Goal: Task Accomplishment & Management: Complete application form

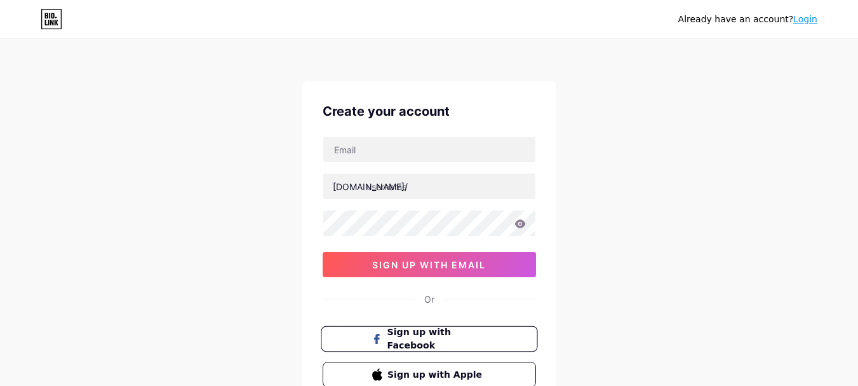
scroll to position [100, 0]
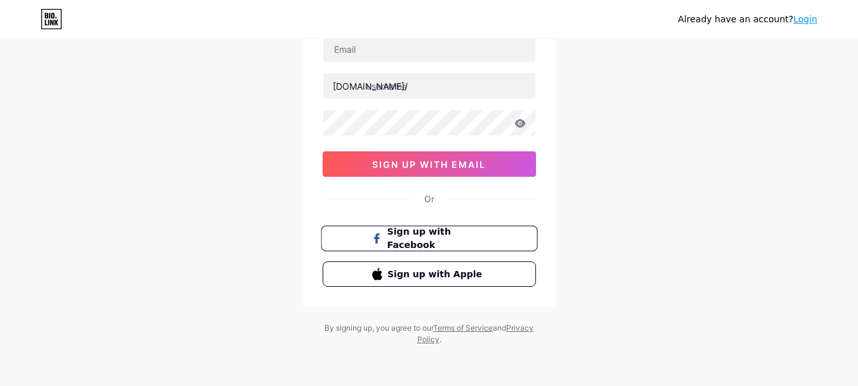
click at [464, 236] on span "Sign up with Facebook" at bounding box center [437, 238] width 100 height 27
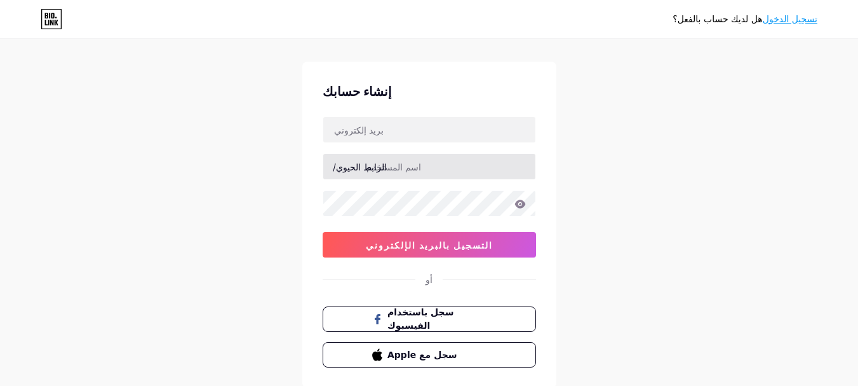
scroll to position [0, 0]
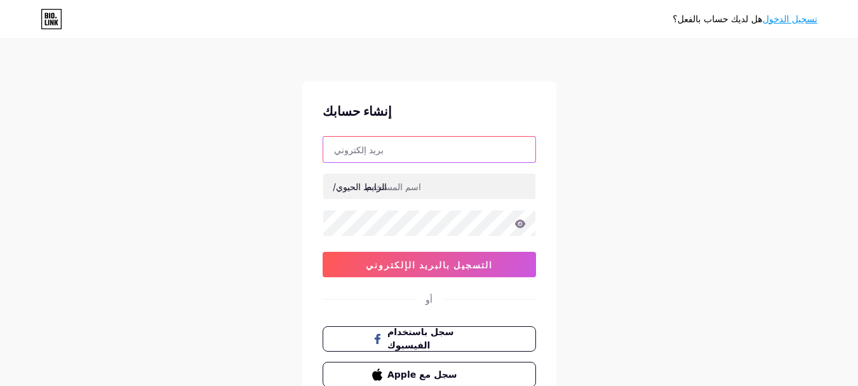
click at [383, 147] on input "text" at bounding box center [429, 149] width 212 height 25
type input "obaid.alzubaidi1958@gmail.com"
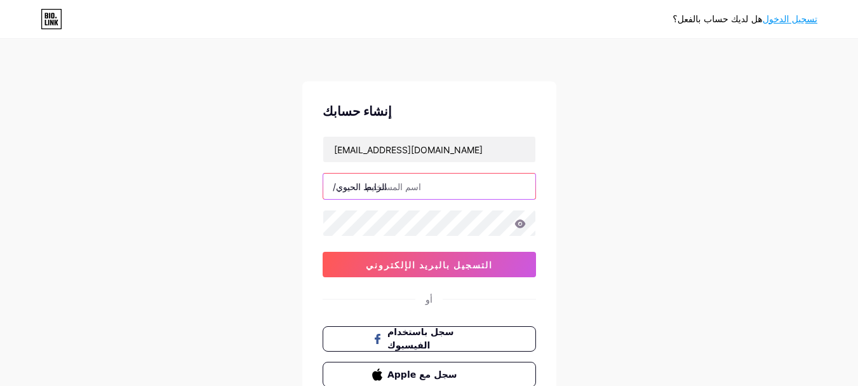
click at [421, 189] on input "text" at bounding box center [429, 185] width 212 height 25
paste input "أقسى شيء؟ أن تبذل جهدًا لتُرضي الجميع، ثم لا تجد أحدًا منهم حين تحتاجهم!"
drag, startPoint x: 524, startPoint y: 182, endPoint x: 364, endPoint y: 187, distance: 159.6
click at [364, 187] on div "الرابط الحيوي/ أقسى شيء؟ أن تبذل جهدًا لتُرضي الجميع، ثم لا تجد أحدًا منهم حين …" at bounding box center [429, 186] width 213 height 27
drag, startPoint x: 364, startPoint y: 187, endPoint x: 468, endPoint y: 185, distance: 104.2
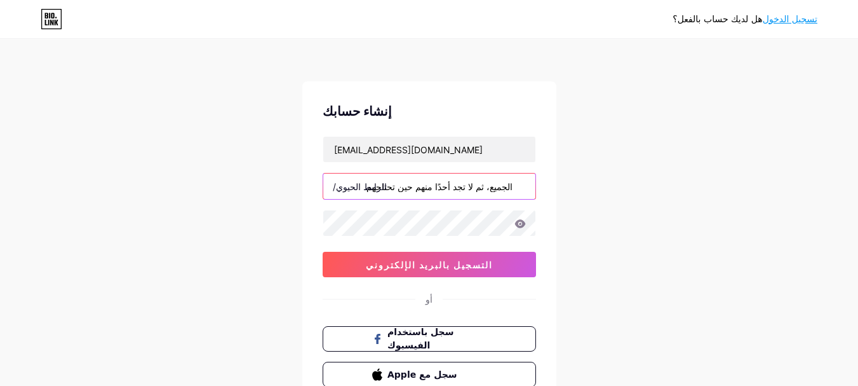
click at [468, 185] on input "أقسى شيء؟ أن تبذل جهدًا لتُرضي الجميع، ثم لا تجد أحدًا منهم حين تحتاجهم!" at bounding box center [429, 185] width 212 height 25
paste input "aldiyaralyamanih"
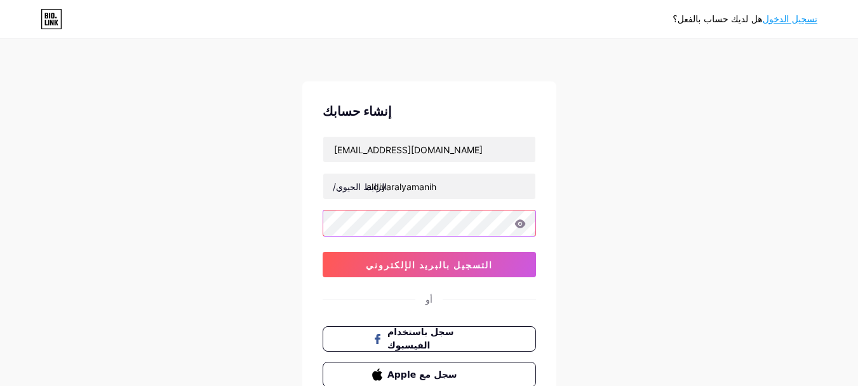
type input "aldiyaralyamanih/"
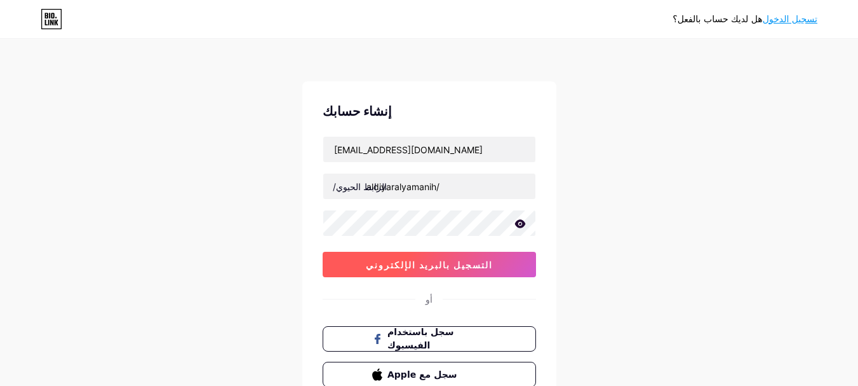
click at [451, 267] on font "التسجيل بالبريد الإلكتروني" at bounding box center [429, 264] width 127 height 11
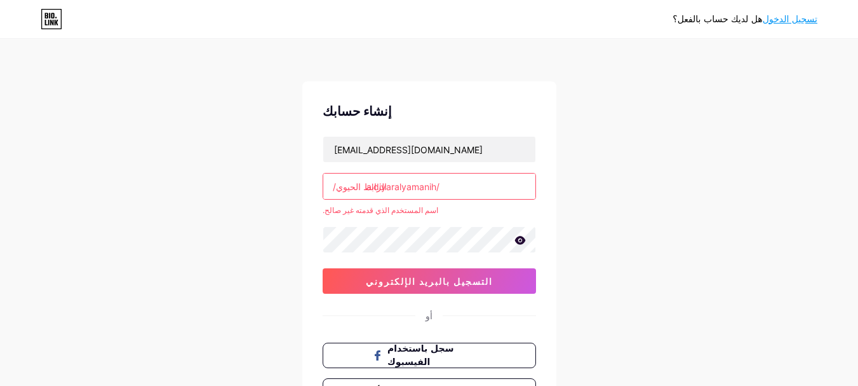
click at [473, 194] on input "aldiyaralyamanih/" at bounding box center [429, 185] width 212 height 25
drag, startPoint x: 473, startPoint y: 194, endPoint x: 277, endPoint y: 205, distance: 196.6
click at [277, 205] on div "هل لديك حساب بالفعل؟ تسجيل الدخول إنشاء حسابك obaid.alzubaidi1958@gmail.com الر…" at bounding box center [429, 251] width 858 height 503
paste input "aldiyaralyamanih"
click at [442, 184] on input "aldiyaralyamanih" at bounding box center [429, 185] width 212 height 25
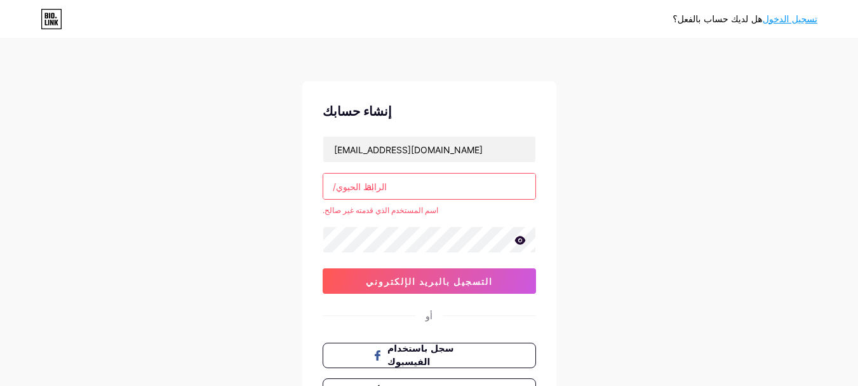
type input "a"
type input "ش"
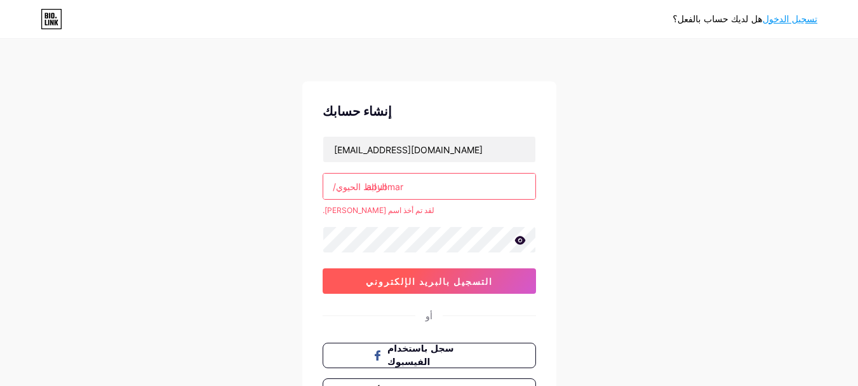
click at [443, 282] on font "التسجيل بالبريد الإلكتروني" at bounding box center [429, 281] width 127 height 11
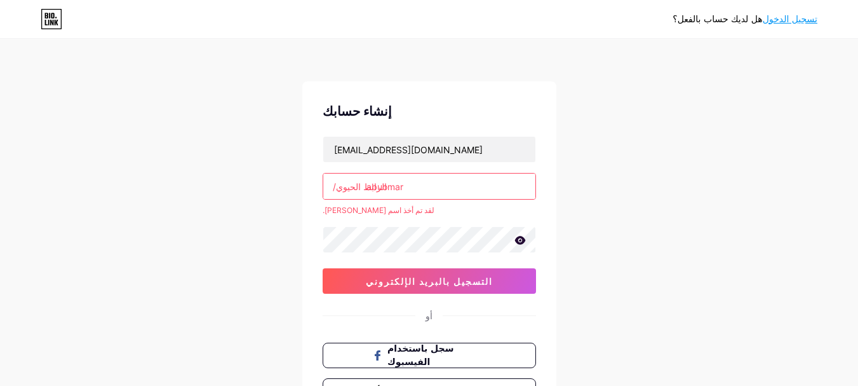
click at [442, 184] on input "abuomar" at bounding box center [429, 185] width 212 height 25
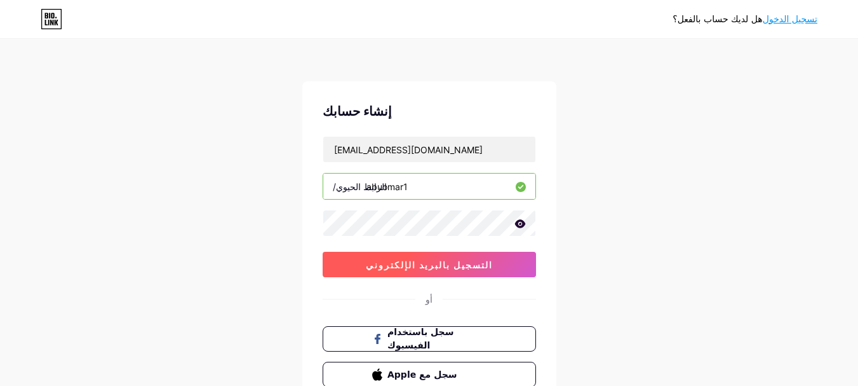
type input "abuomar1"
click at [461, 268] on font "التسجيل بالبريد الإلكتروني" at bounding box center [429, 264] width 127 height 11
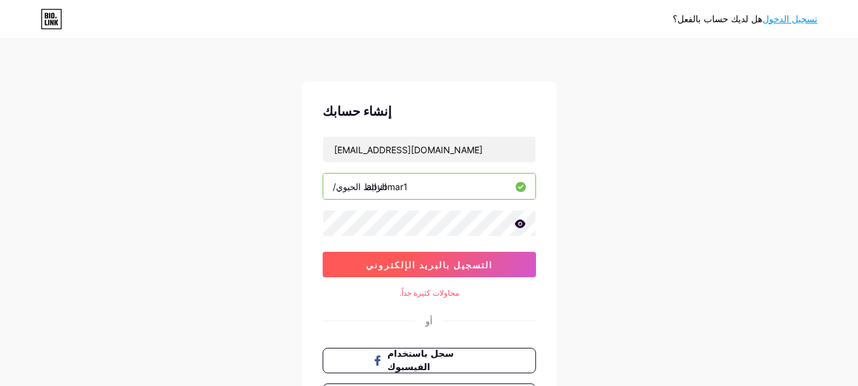
click at [461, 266] on font "التسجيل بالبريد الإلكتروني" at bounding box center [429, 264] width 127 height 11
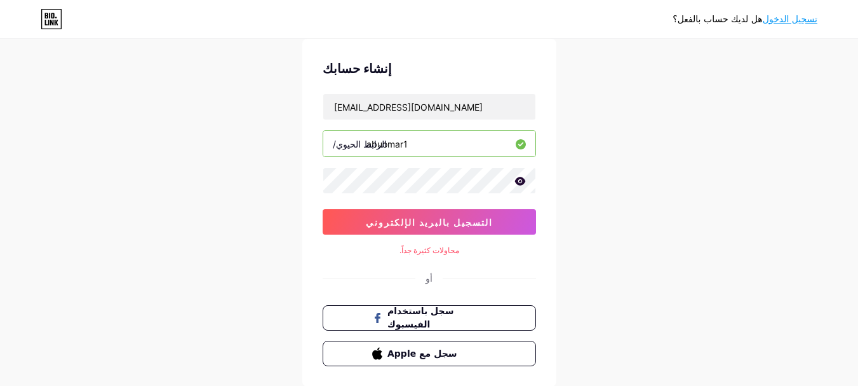
scroll to position [64, 0]
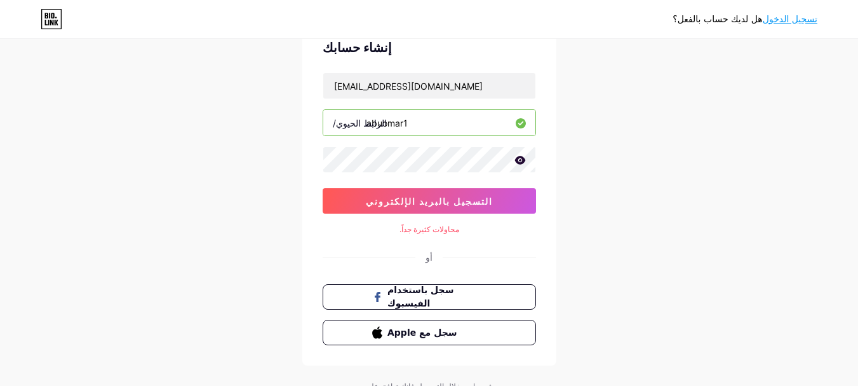
click at [522, 160] on icon at bounding box center [520, 160] width 11 height 9
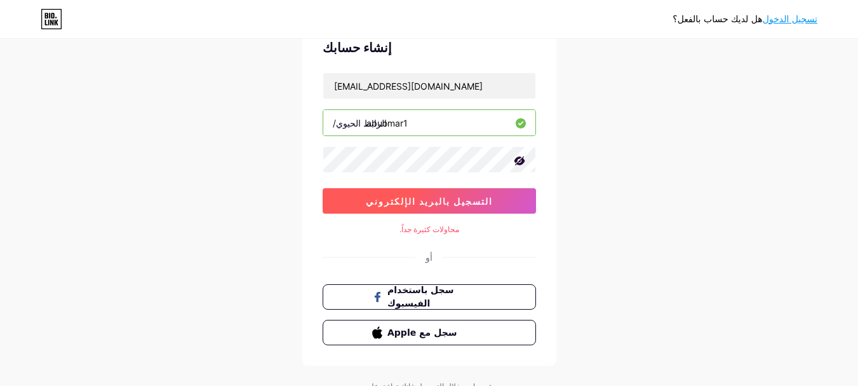
click at [424, 191] on button "التسجيل بالبريد الإلكتروني" at bounding box center [429, 200] width 213 height 25
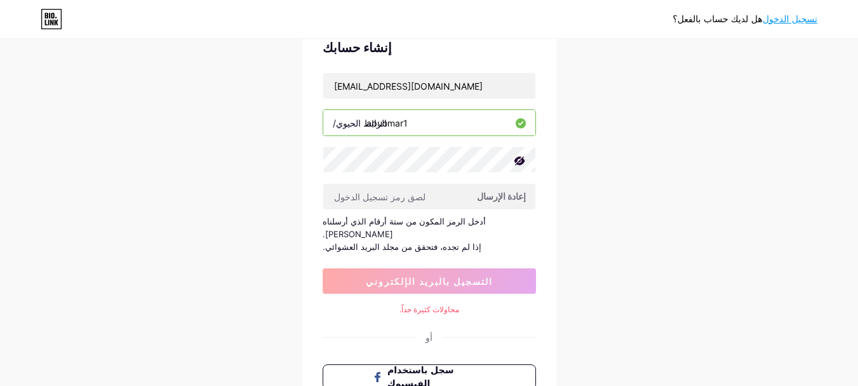
click at [508, 200] on font "إعادة الإرسال" at bounding box center [501, 196] width 49 height 11
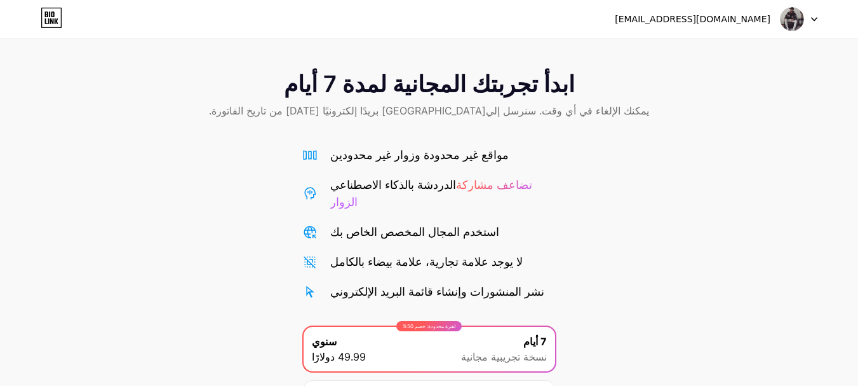
click at [758, 25] on div "[EMAIL_ADDRESS][DOMAIN_NAME]" at bounding box center [693, 19] width 156 height 13
click at [813, 14] on div at bounding box center [799, 19] width 37 height 23
click at [689, 51] on font "تسجيل الخروج" at bounding box center [698, 51] width 53 height 11
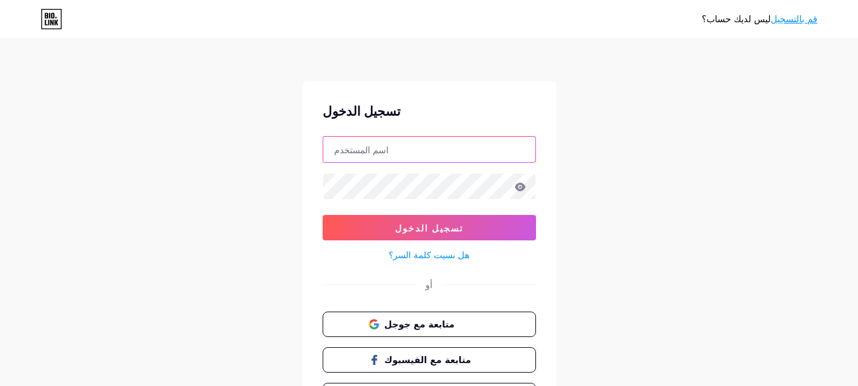
click at [399, 145] on input "text" at bounding box center [429, 149] width 212 height 25
type input "[EMAIL_ADDRESS][DOMAIN_NAME]"
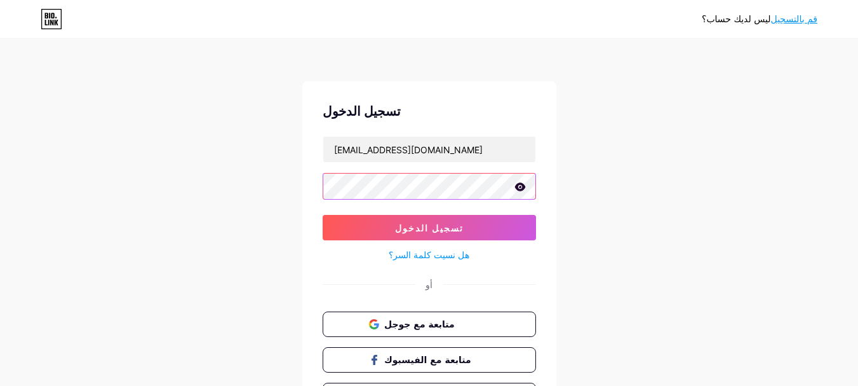
click at [323, 215] on button "تسجيل الدخول" at bounding box center [429, 227] width 213 height 25
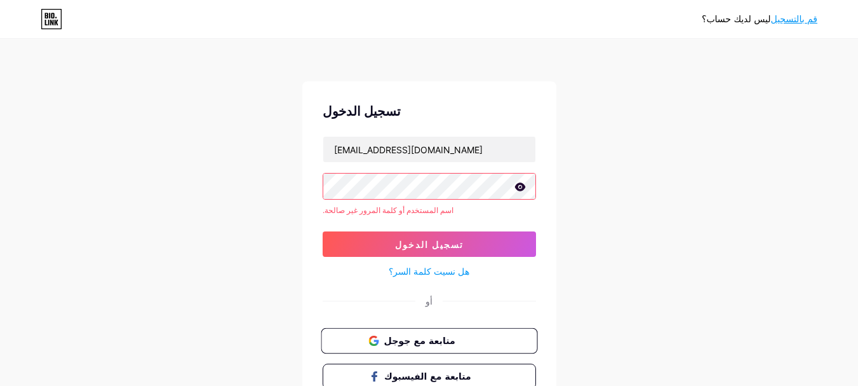
click at [454, 341] on span "متابعة مع جوجل" at bounding box center [437, 340] width 106 height 13
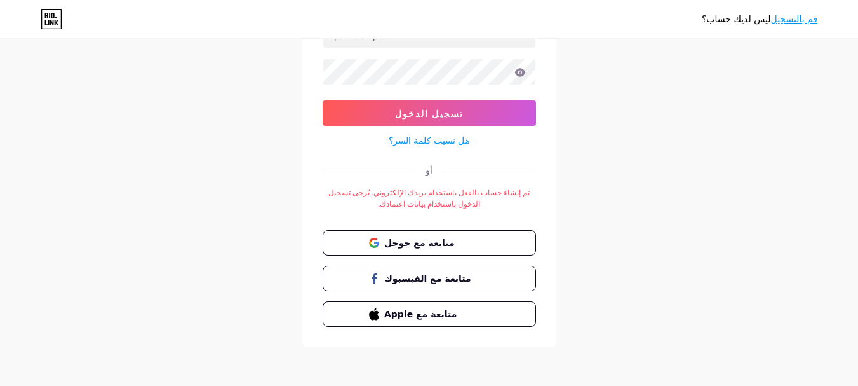
scroll to position [116, 0]
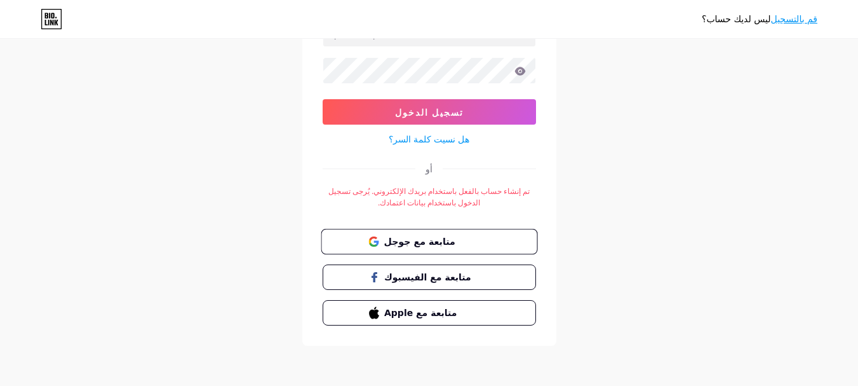
click at [422, 241] on font "متابعة مع جوجل" at bounding box center [419, 241] width 71 height 10
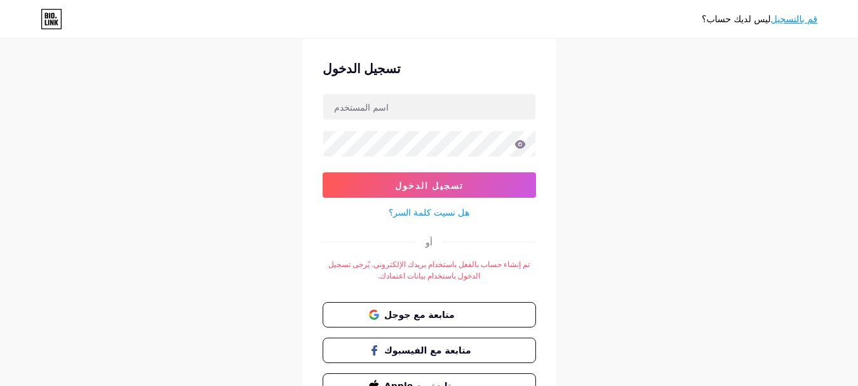
scroll to position [64, 0]
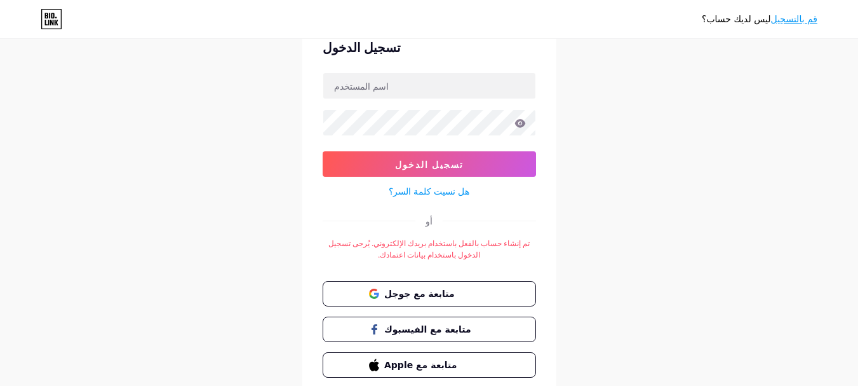
click at [806, 22] on font "قم بالتسجيل" at bounding box center [794, 19] width 46 height 10
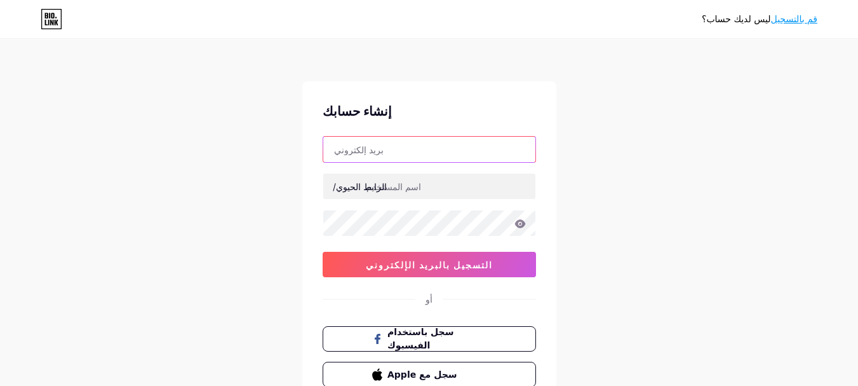
click at [428, 156] on input "text" at bounding box center [429, 149] width 212 height 25
type input "[EMAIL_ADDRESS][DOMAIN_NAME]"
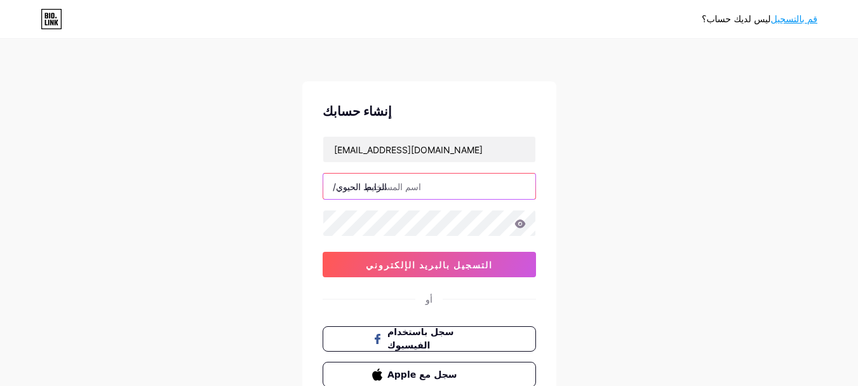
click at [402, 180] on input "text" at bounding box center [429, 185] width 212 height 25
type input "aboomar1"
drag, startPoint x: 748, startPoint y: 219, endPoint x: 745, endPoint y: 211, distance: 8.3
click at [747, 217] on div "ليس لديك حساب؟ قم بالتسجيل إنشاء حسابك [EMAIL_ADDRESS][DOMAIN_NAME] الرابط الحي…" at bounding box center [429, 243] width 858 height 486
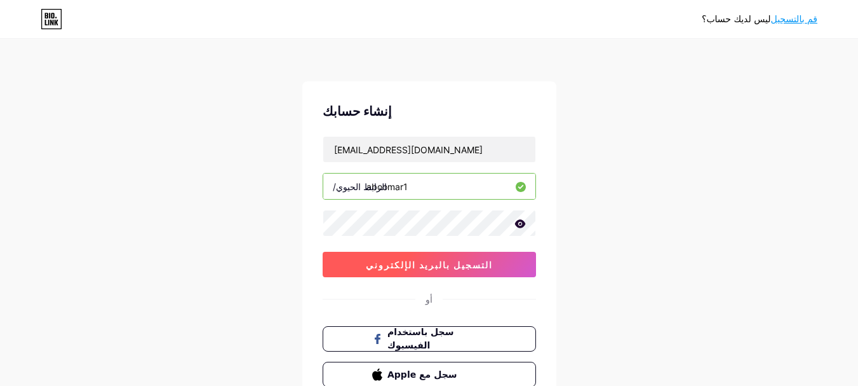
click at [475, 273] on button "التسجيل بالبريد الإلكتروني" at bounding box center [429, 264] width 213 height 25
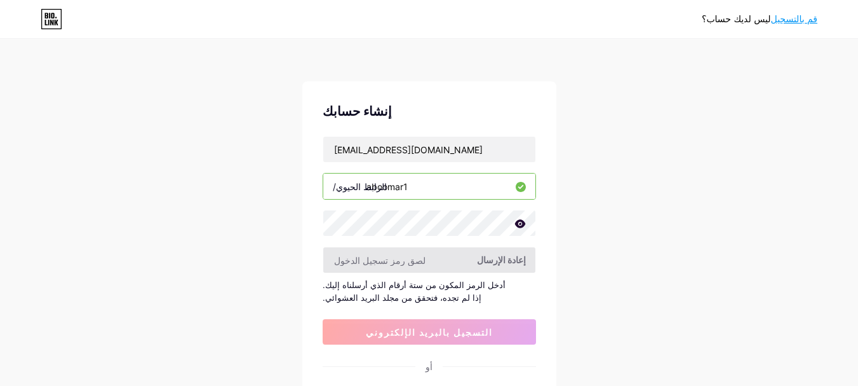
drag, startPoint x: 498, startPoint y: 257, endPoint x: 508, endPoint y: 248, distance: 13.0
click at [498, 255] on font "إعادة الإرسال" at bounding box center [501, 259] width 49 height 11
click at [498, 260] on font "إعادة الإرسال" at bounding box center [501, 259] width 49 height 11
click at [515, 264] on span "إعادة الإرسال" at bounding box center [501, 259] width 49 height 13
click at [515, 260] on font "إعادة الإرسال" at bounding box center [501, 259] width 49 height 11
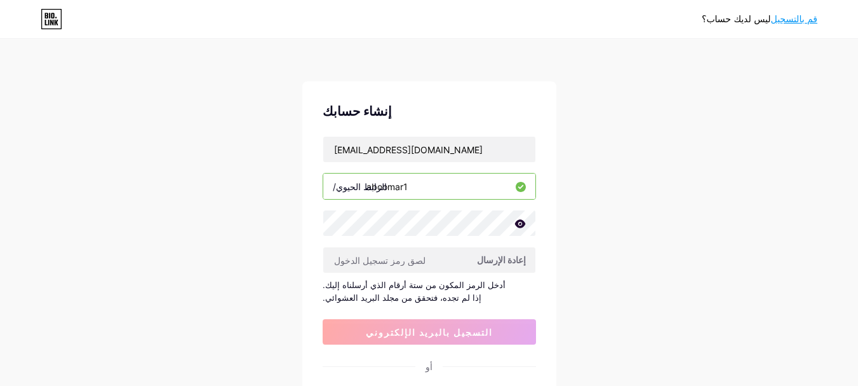
click at [512, 257] on font "إعادة الإرسال" at bounding box center [501, 259] width 49 height 11
